Goal: Information Seeking & Learning: Check status

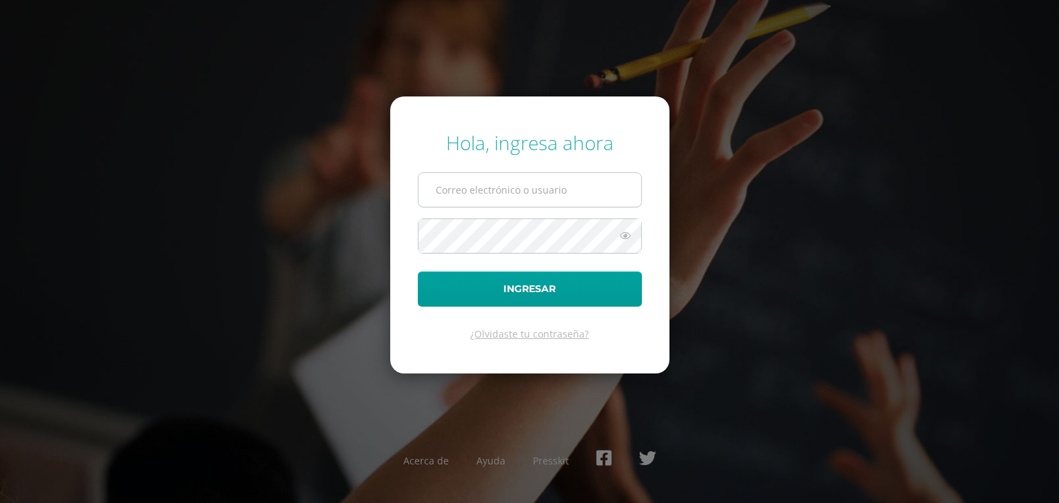
click at [556, 203] on input "text" at bounding box center [529, 190] width 223 height 34
type input "hernandez.se@continentalamericano.edu.gt"
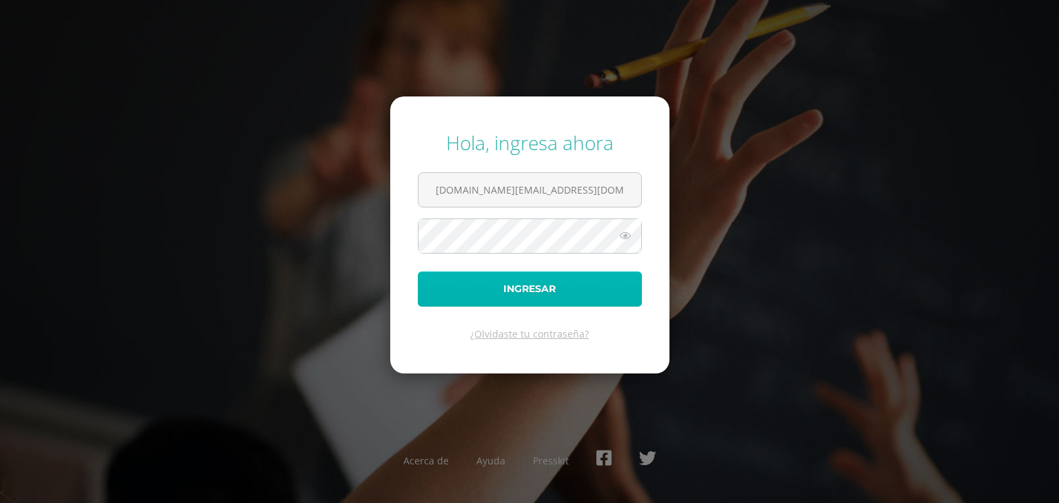
click at [582, 285] on button "Ingresar" at bounding box center [530, 289] width 224 height 35
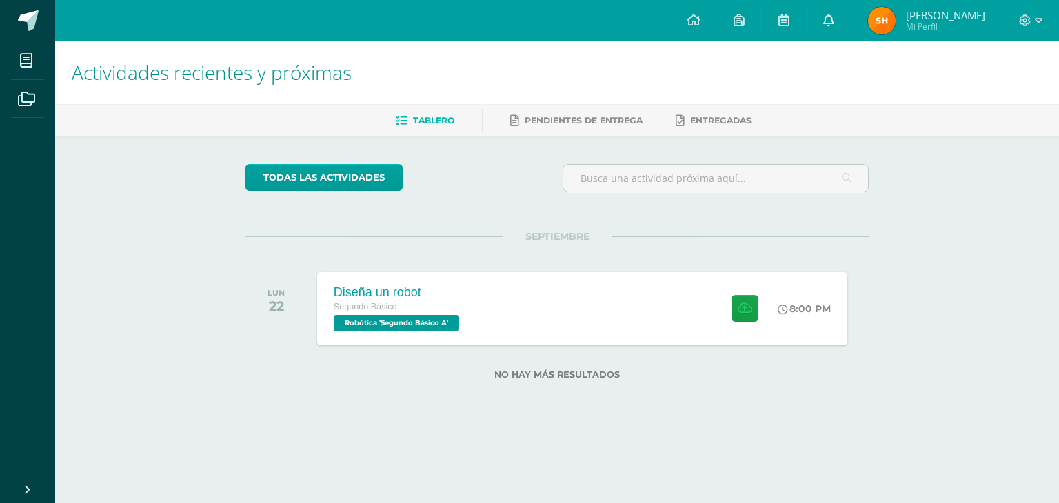
click at [824, 26] on icon at bounding box center [828, 20] width 11 height 12
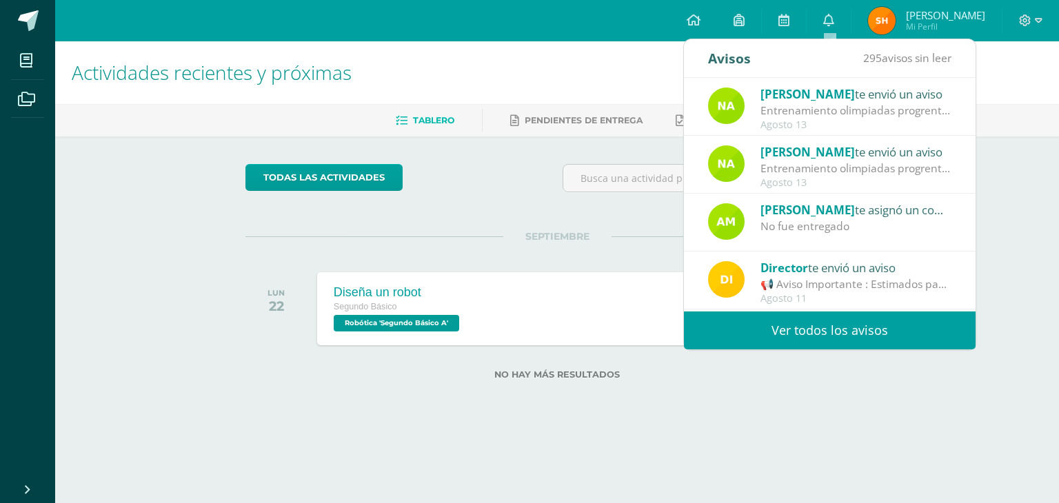
click at [655, 60] on h1 "Actividades recientes y próximas" at bounding box center [557, 72] width 970 height 63
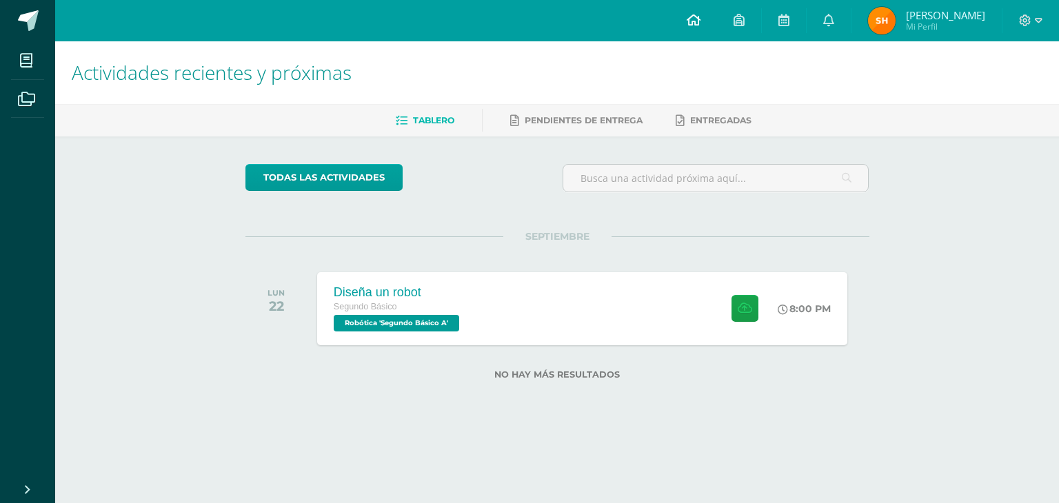
click at [691, 36] on link at bounding box center [693, 20] width 47 height 41
click at [820, 37] on link at bounding box center [828, 20] width 44 height 41
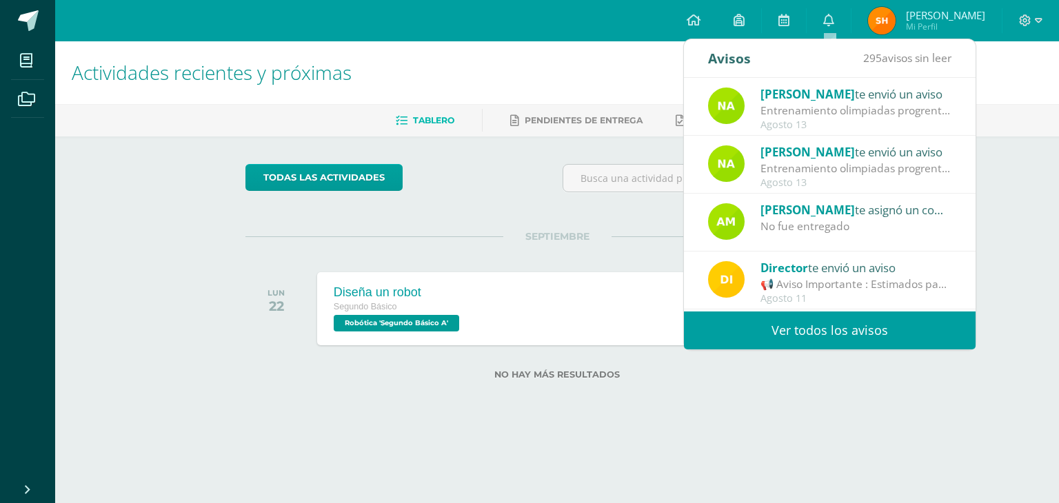
click at [881, 329] on link "Ver todos los avisos" at bounding box center [830, 331] width 292 height 38
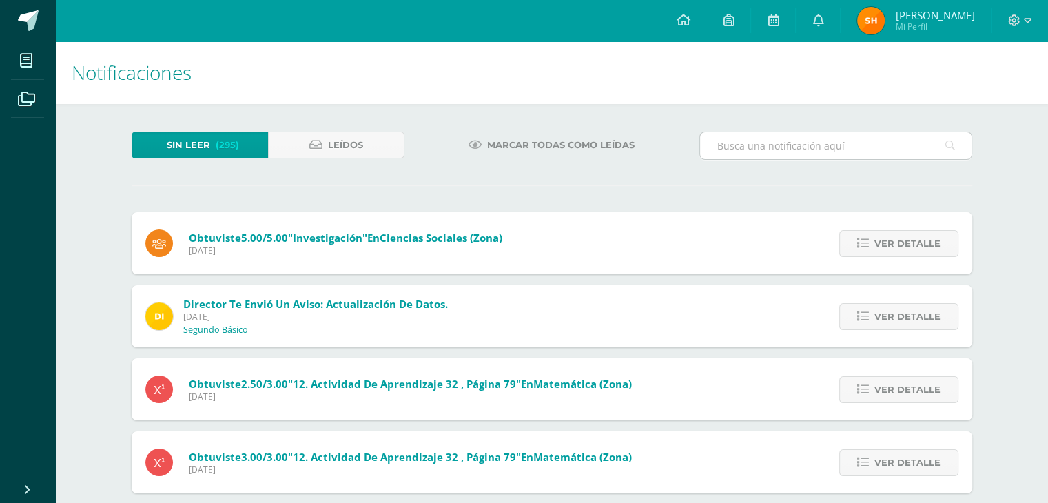
click at [764, 155] on input "text" at bounding box center [836, 145] width 272 height 27
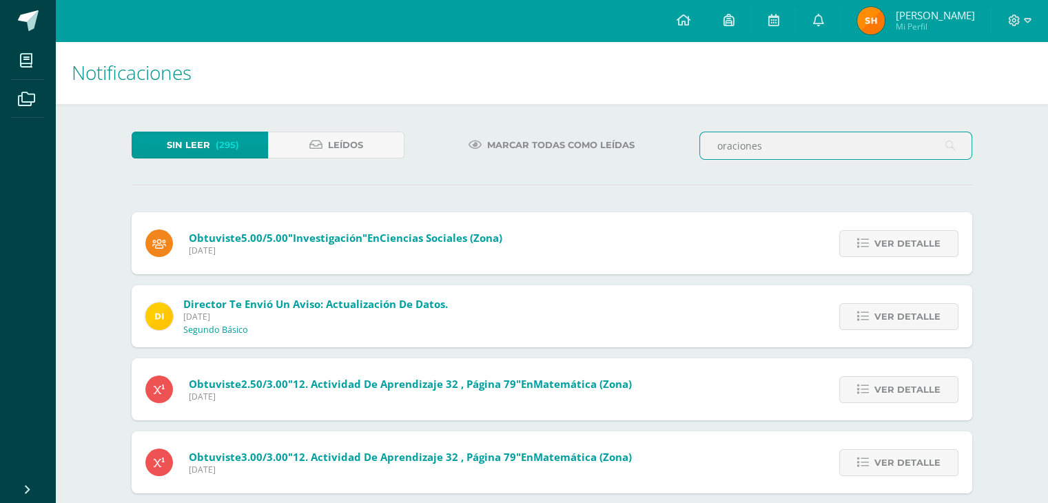
type input "oraciones"
click at [948, 148] on icon at bounding box center [951, 146] width 10 height 28
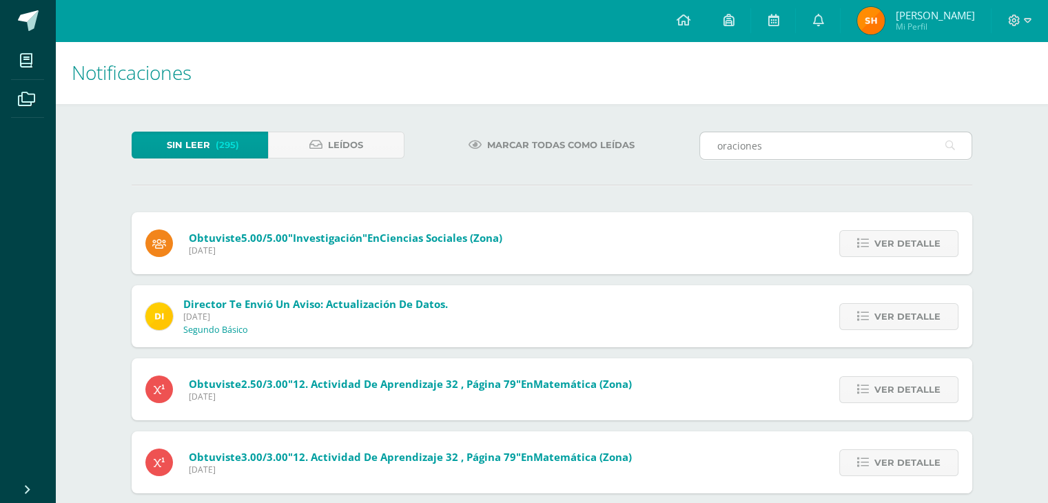
click at [948, 148] on icon at bounding box center [951, 146] width 10 height 28
click at [949, 148] on icon at bounding box center [951, 146] width 10 height 28
click at [950, 145] on icon at bounding box center [951, 146] width 10 height 28
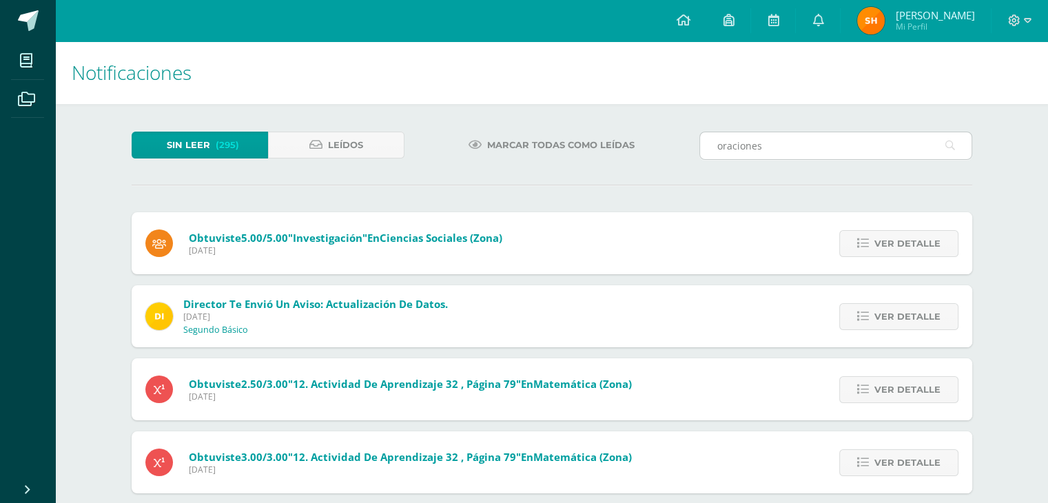
click at [878, 143] on input "oraciones" at bounding box center [836, 145] width 272 height 27
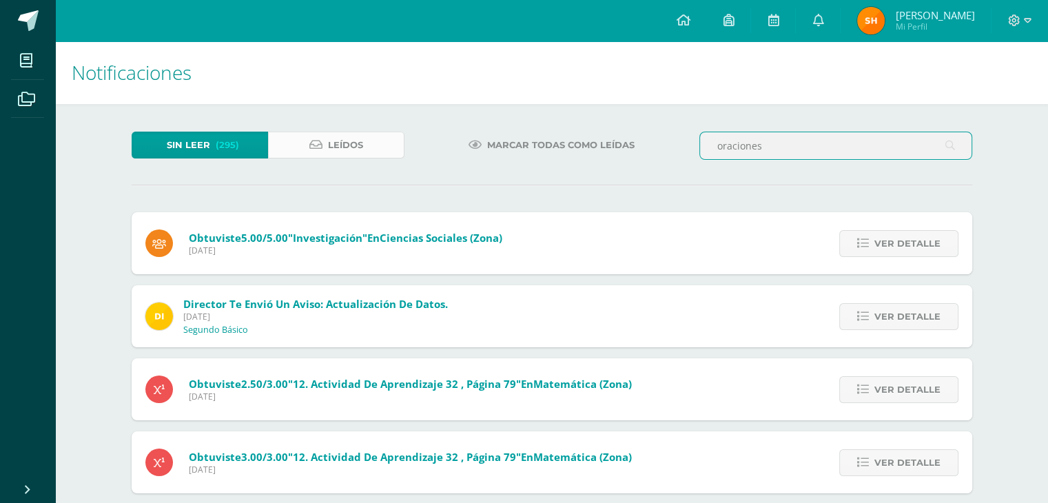
click at [369, 132] on link "Leídos" at bounding box center [336, 145] width 136 height 27
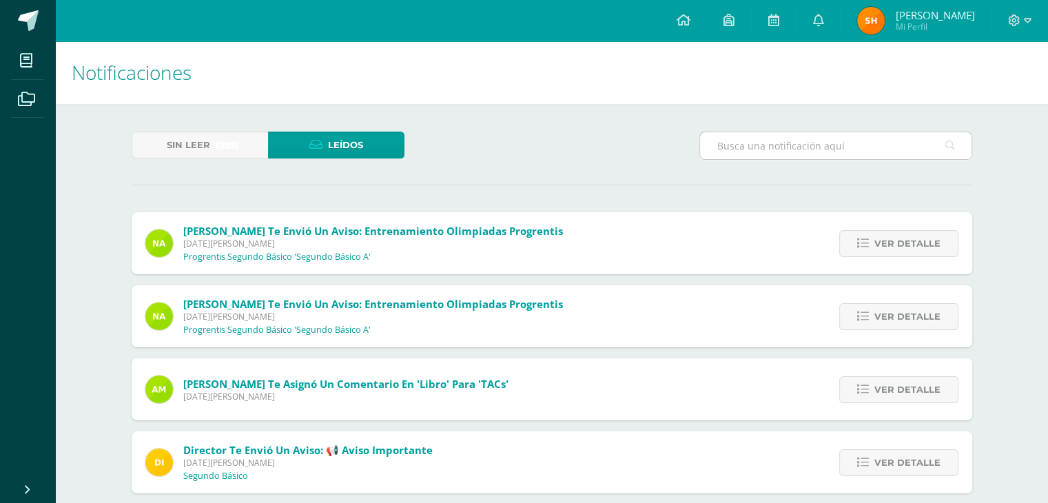
click at [882, 152] on input "text" at bounding box center [836, 145] width 272 height 27
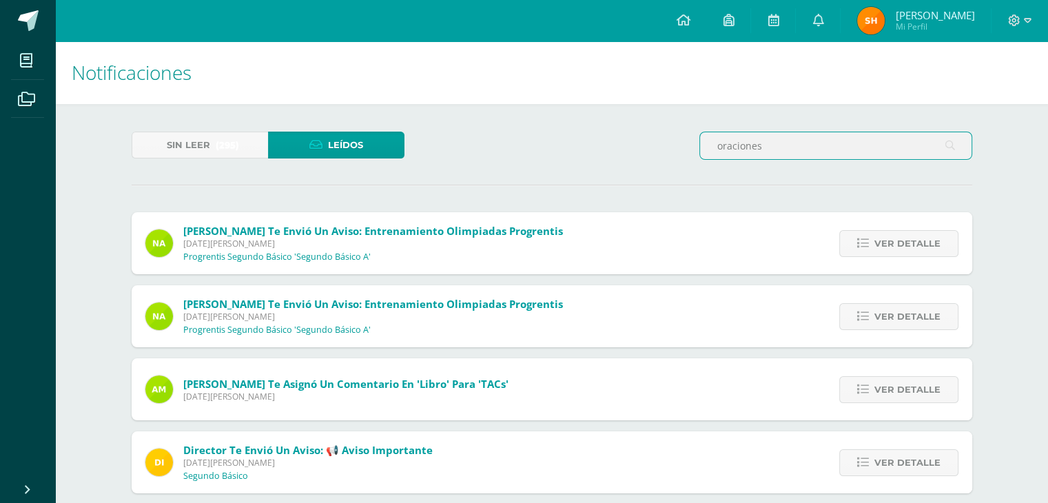
type input "oraciones"
click at [951, 143] on icon at bounding box center [951, 146] width 10 height 28
click at [201, 144] on span "Sin leer" at bounding box center [188, 145] width 43 height 26
click at [300, 133] on link "Leídos" at bounding box center [336, 145] width 136 height 27
click at [297, 145] on link "Leídos" at bounding box center [336, 145] width 136 height 27
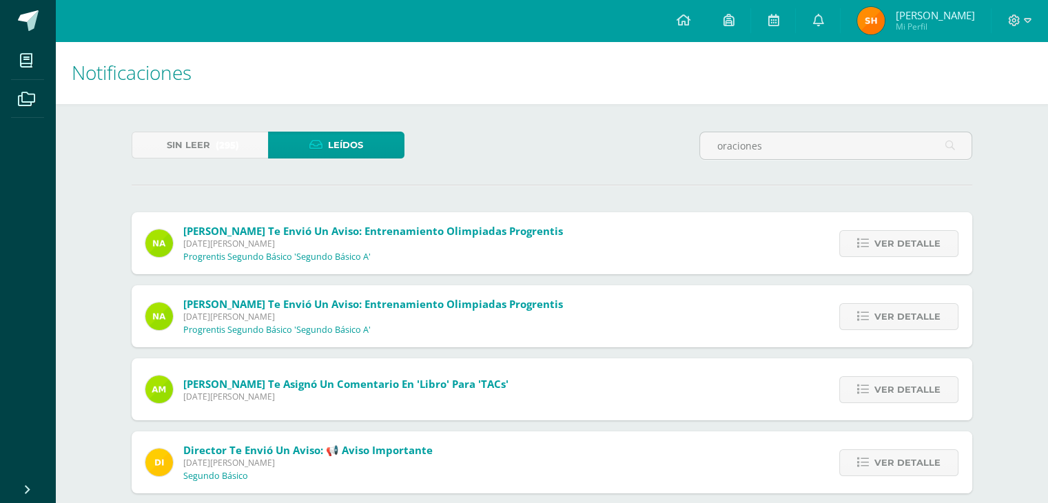
click at [296, 145] on link "Leídos" at bounding box center [336, 145] width 136 height 27
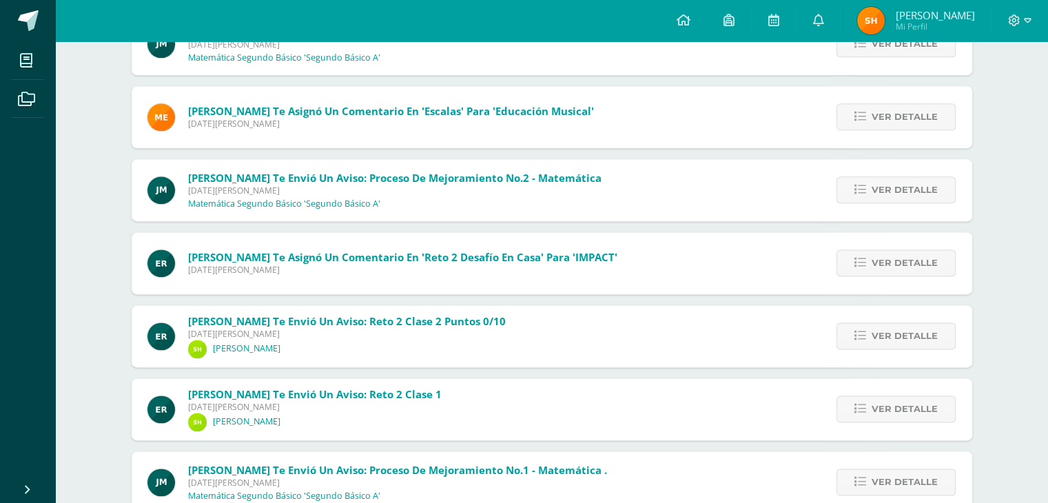
scroll to position [7015, 0]
